Goal: Register for event/course: Register for event/course

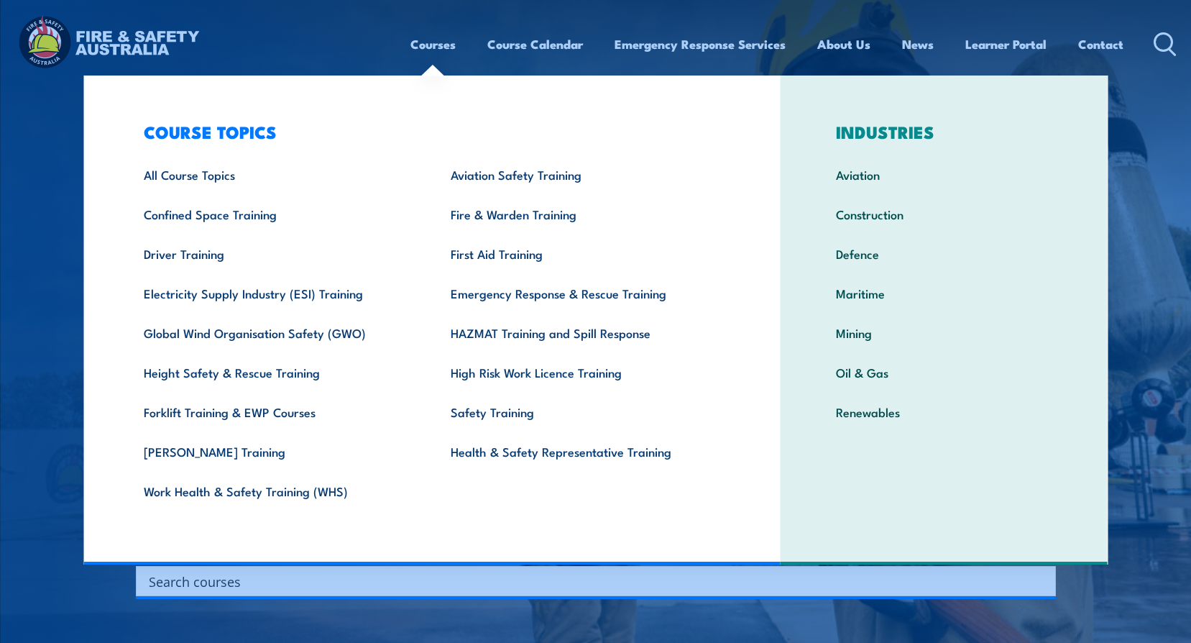
click at [429, 44] on link "Courses" at bounding box center [432, 44] width 45 height 38
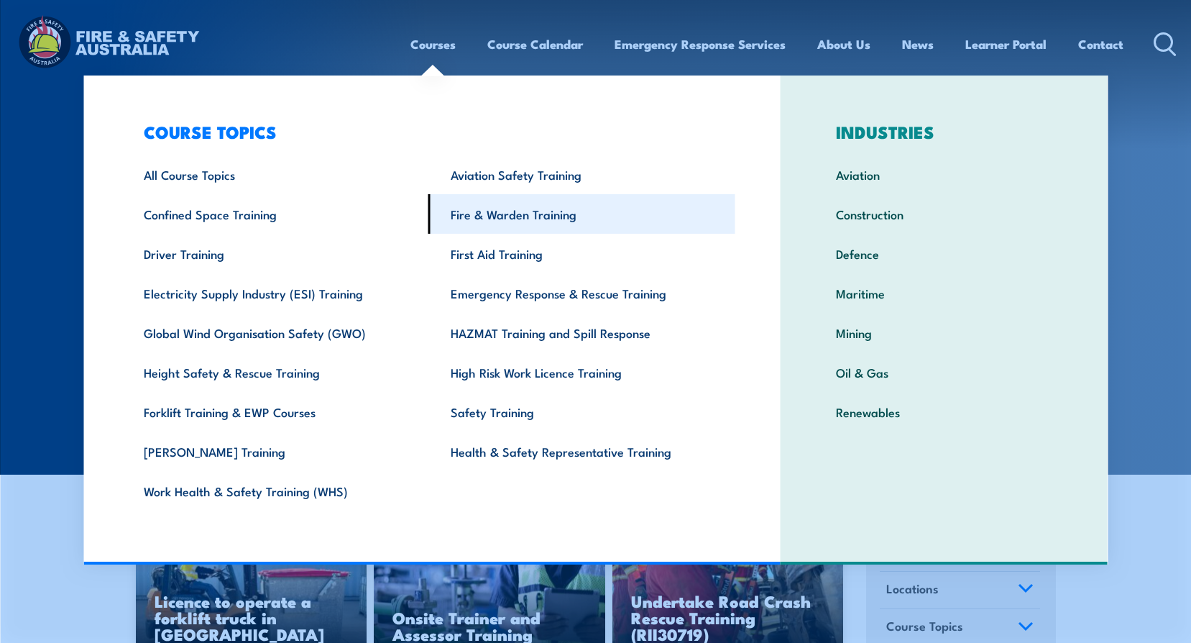
click at [522, 219] on link "Fire & Warden Training" at bounding box center [581, 214] width 307 height 40
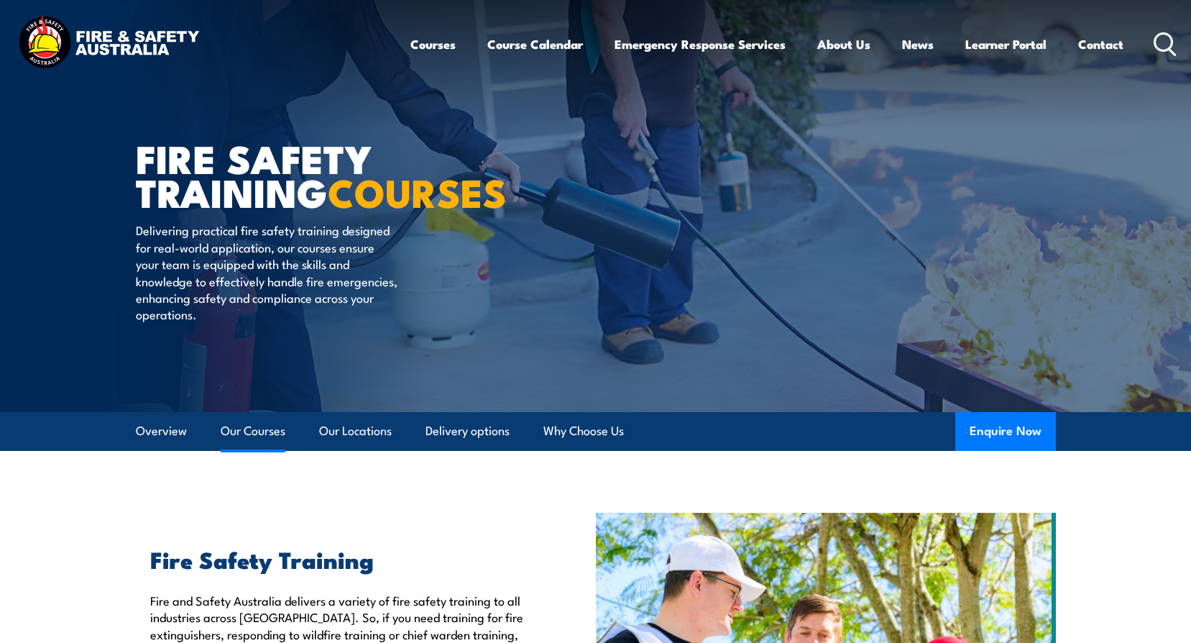
click at [265, 422] on link "Our Courses" at bounding box center [253, 431] width 65 height 38
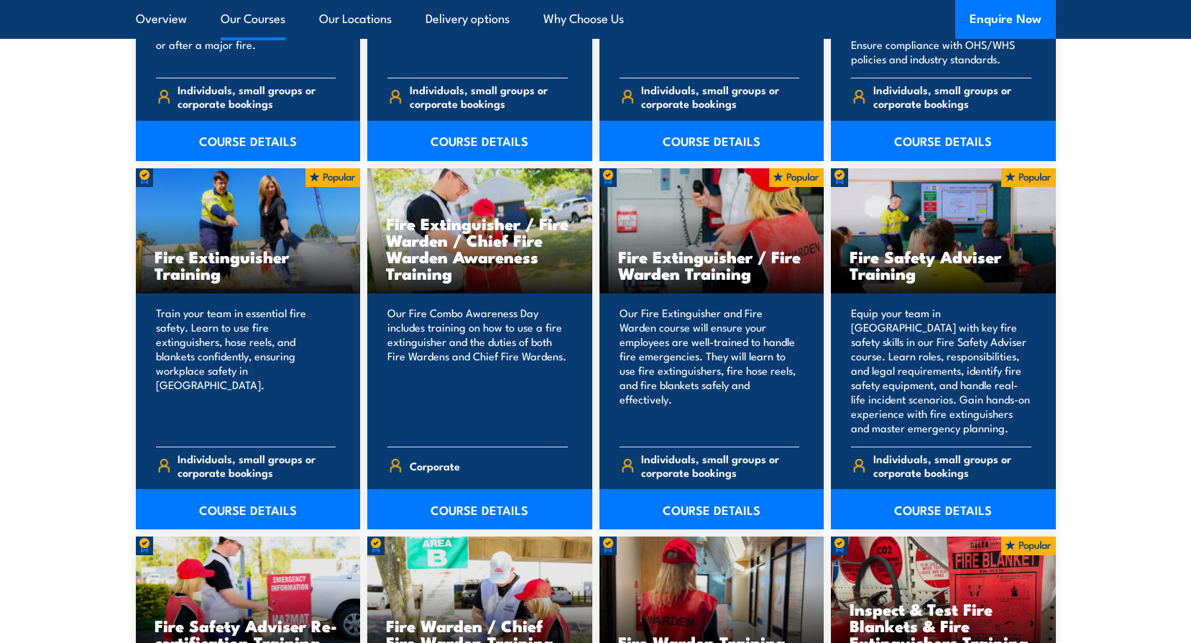
scroll to position [1450, 0]
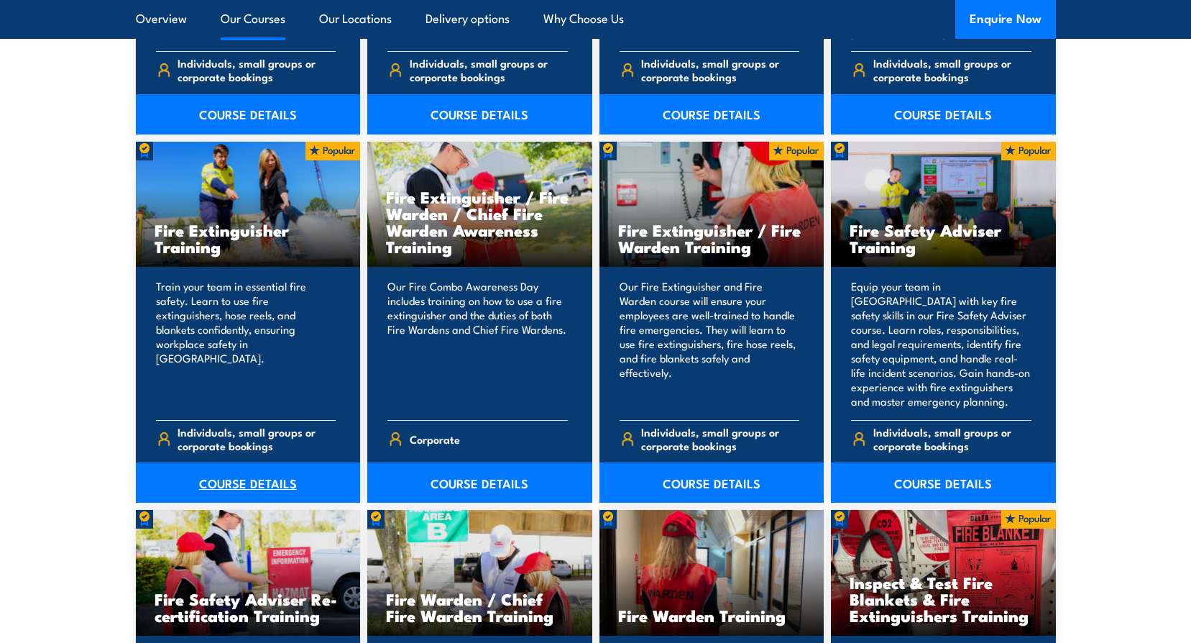
click at [272, 486] on link "COURSE DETAILS" at bounding box center [248, 482] width 225 height 40
